Goal: Use online tool/utility: Utilize a website feature to perform a specific function

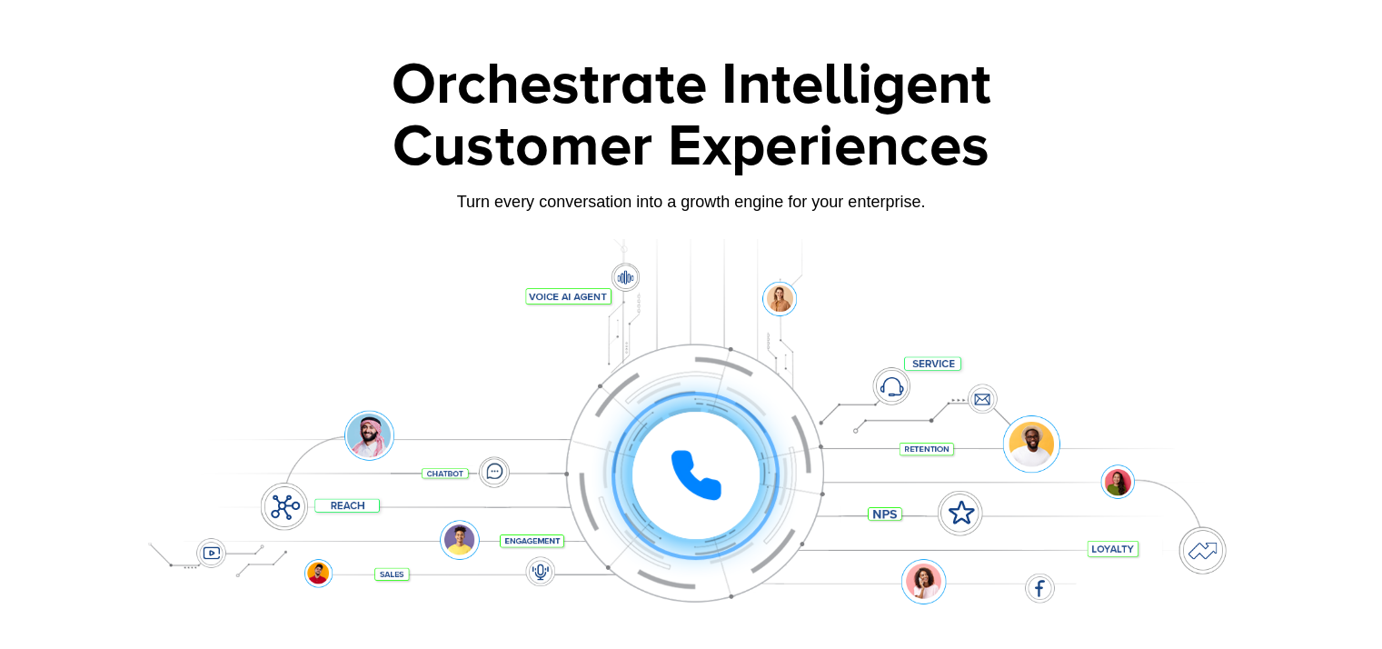
scroll to position [91, 0]
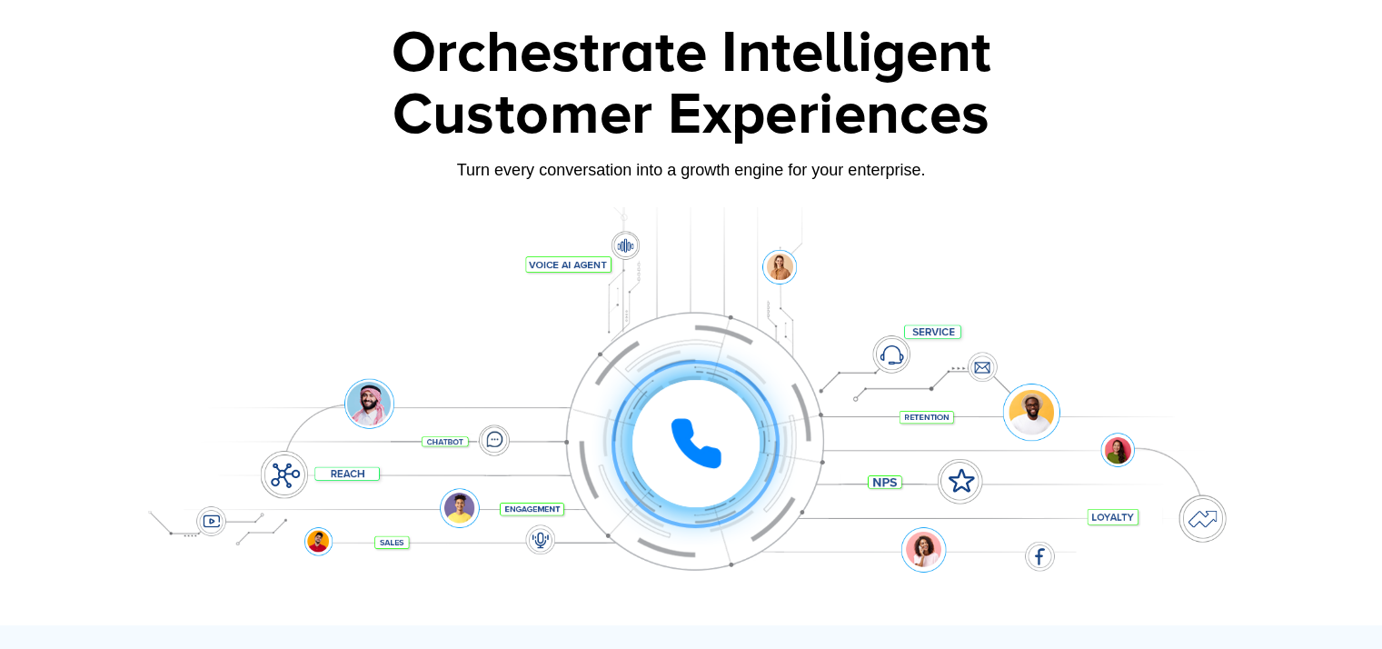
click at [712, 452] on icon at bounding box center [695, 443] width 45 height 45
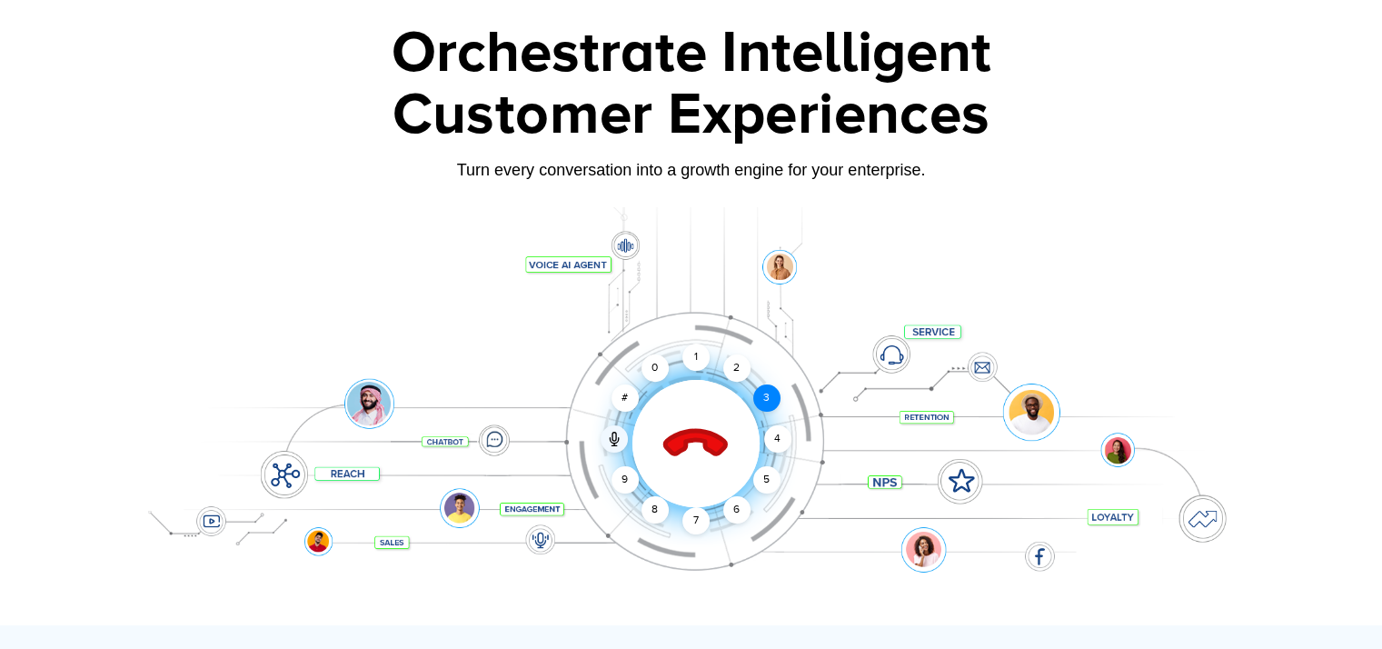
click at [766, 402] on div "3" at bounding box center [765, 397] width 27 height 27
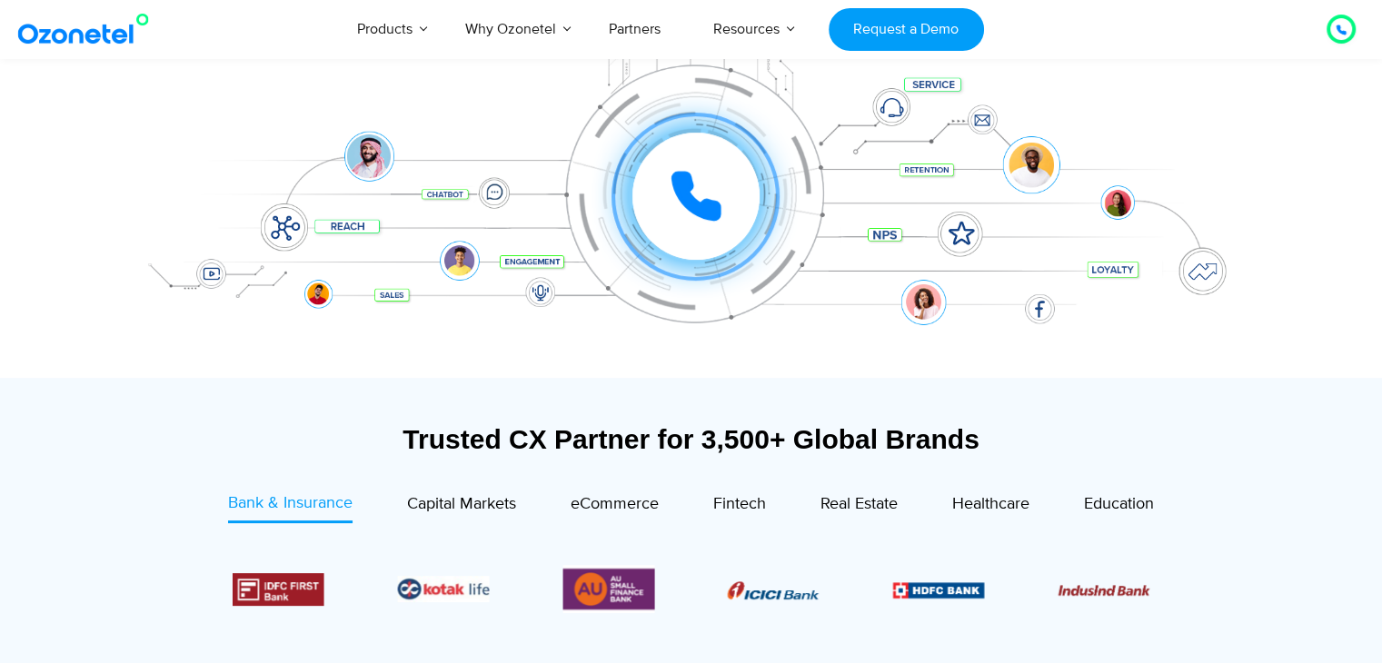
scroll to position [182, 0]
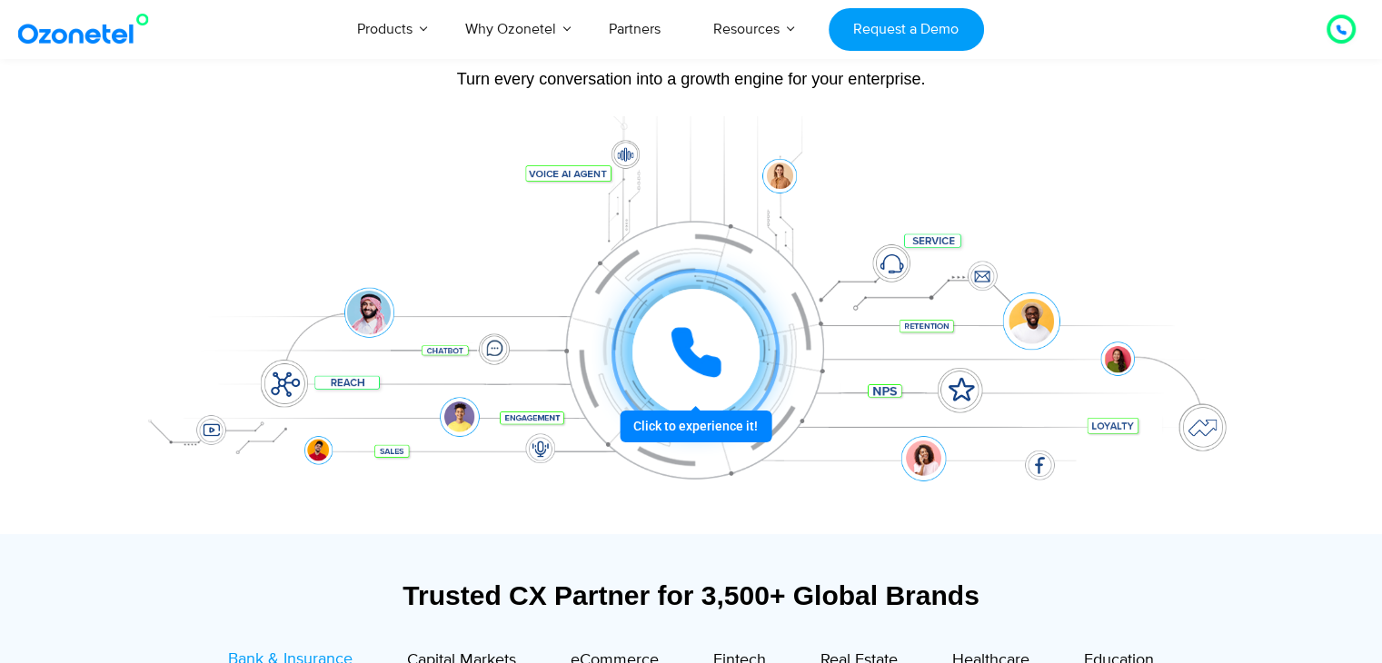
click at [692, 362] on icon at bounding box center [695, 352] width 45 height 45
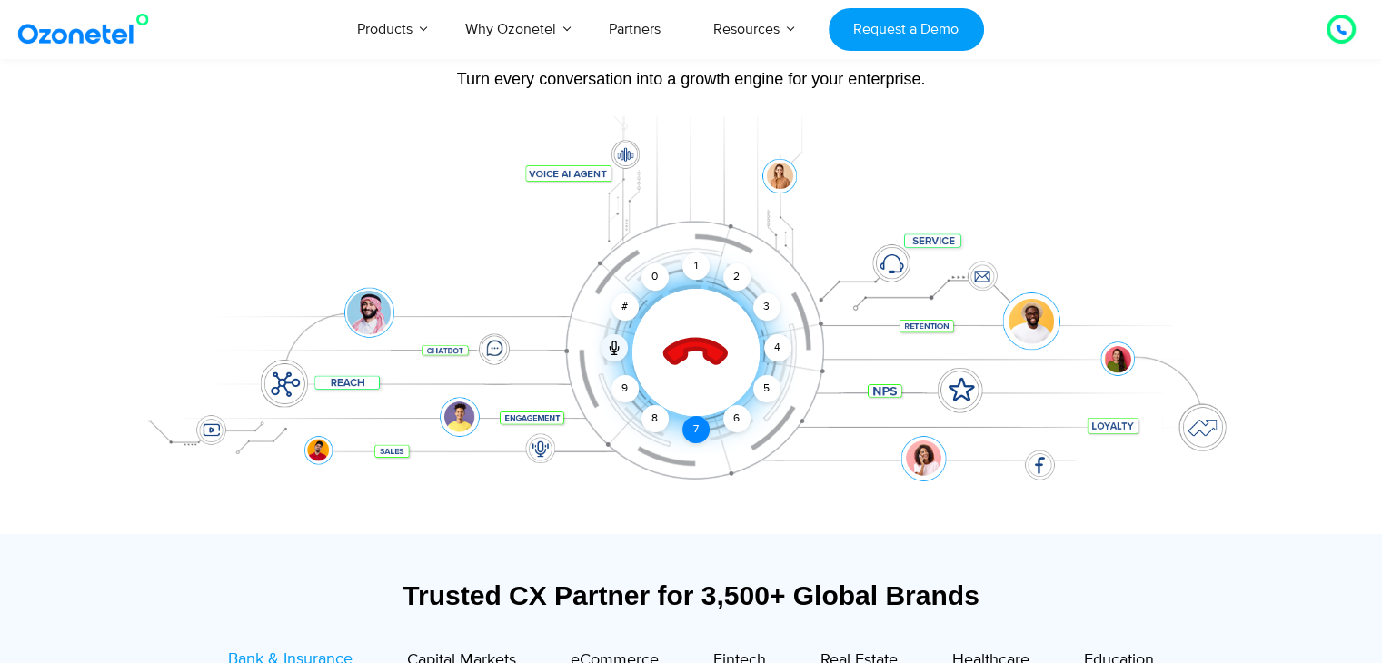
click at [694, 432] on div "7" at bounding box center [695, 429] width 27 height 27
click at [661, 278] on div "0" at bounding box center [655, 277] width 27 height 27
click at [741, 280] on div "2" at bounding box center [736, 277] width 27 height 27
click at [682, 267] on div "1" at bounding box center [695, 266] width 27 height 27
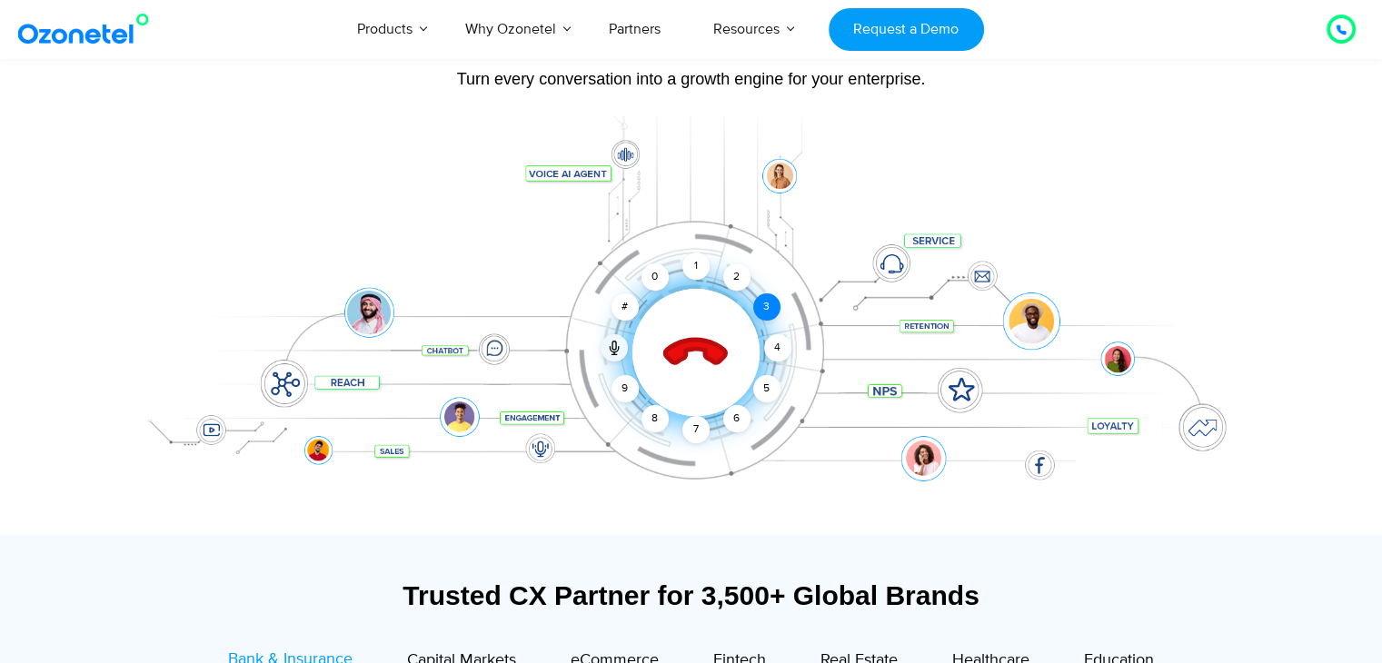
click at [763, 315] on div "3" at bounding box center [765, 307] width 27 height 27
click at [738, 284] on div "2" at bounding box center [736, 277] width 27 height 27
click at [766, 310] on div "3" at bounding box center [765, 307] width 27 height 27
click at [622, 387] on div "9" at bounding box center [625, 388] width 27 height 27
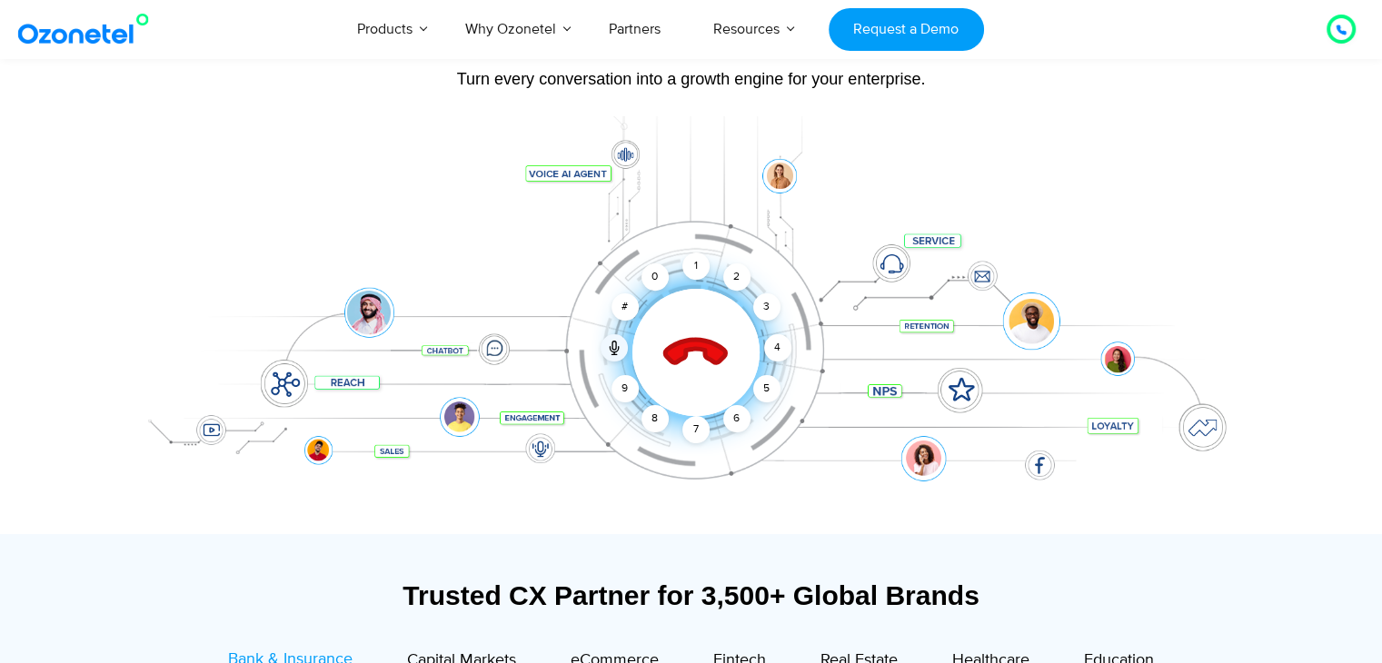
click at [1114, 252] on div "Click to end call Call connected 1 2 3 4 5 6 7 8 9 # 0" at bounding box center [692, 316] width 1136 height 309
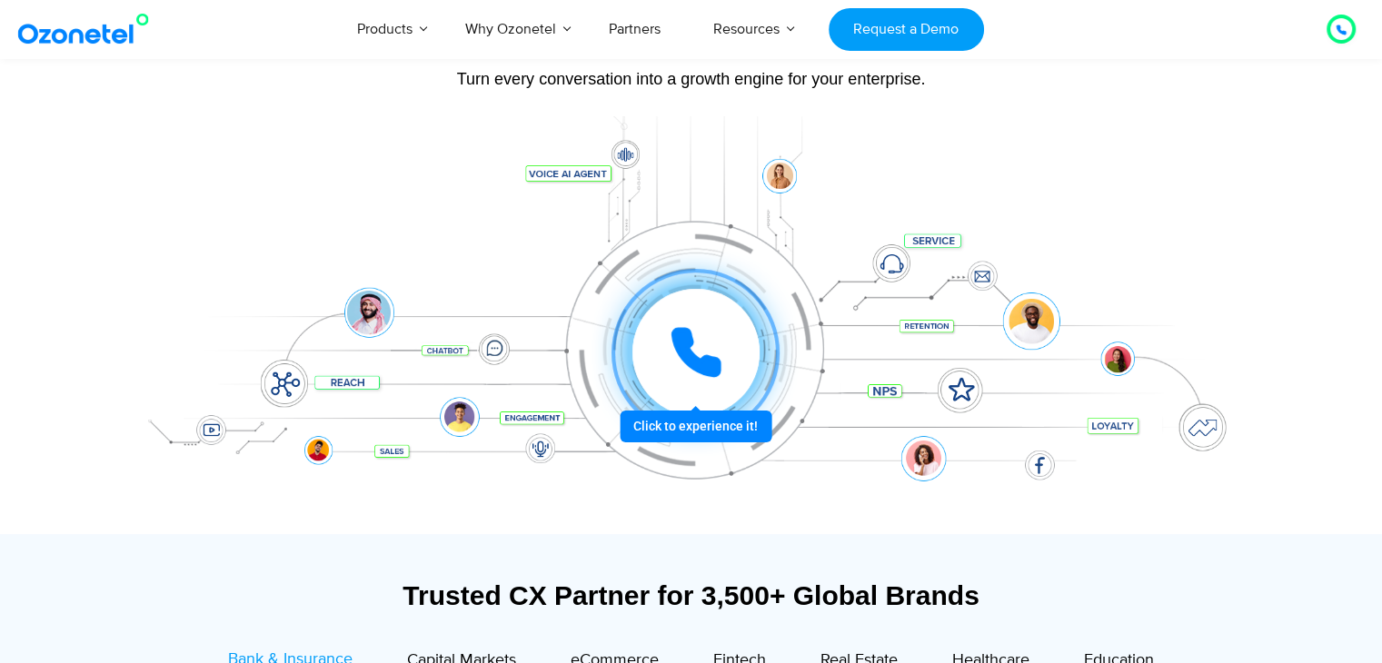
click at [703, 343] on icon at bounding box center [696, 352] width 55 height 55
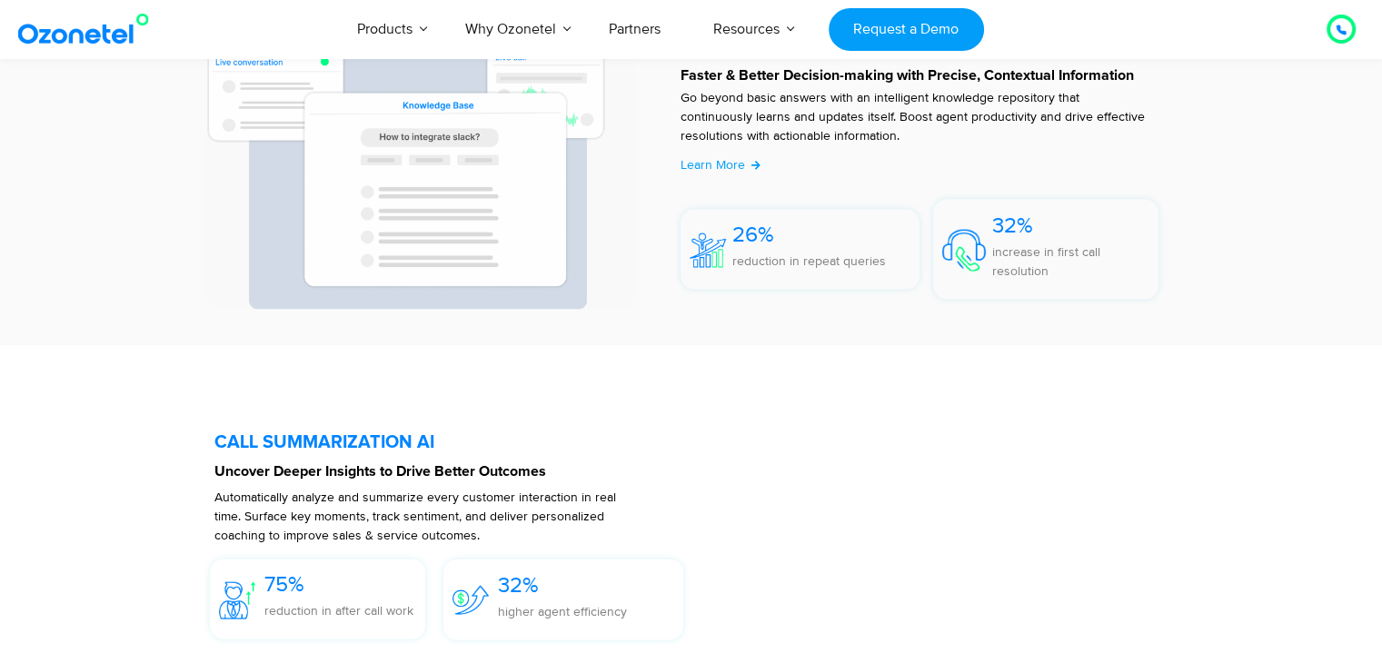
scroll to position [4089, 0]
